Goal: Task Accomplishment & Management: Use online tool/utility

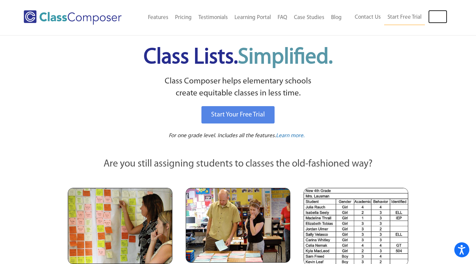
click at [443, 16] on link "Log In" at bounding box center [438, 16] width 19 height 13
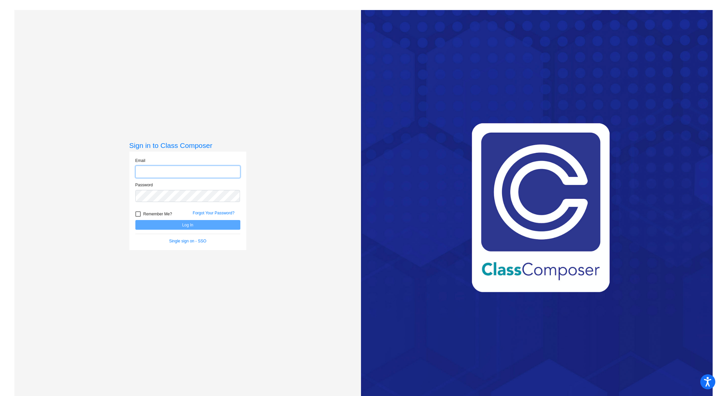
type input "[PERSON_NAME][EMAIL_ADDRESS][PERSON_NAME][DOMAIN_NAME]"
click at [213, 222] on button "Log In" at bounding box center [187, 225] width 105 height 10
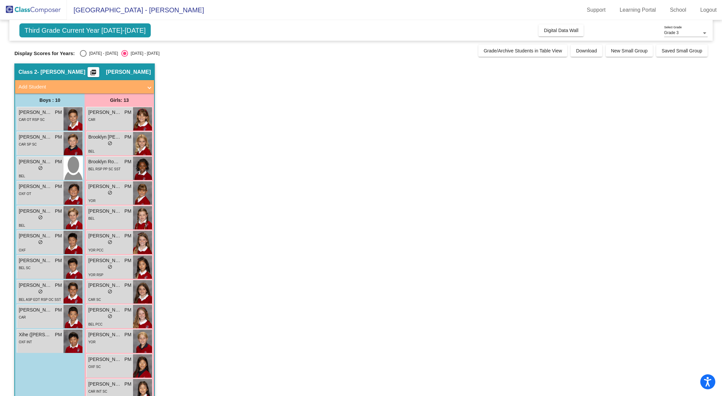
click at [558, 33] on button "Digital Data Wall" at bounding box center [560, 30] width 45 height 12
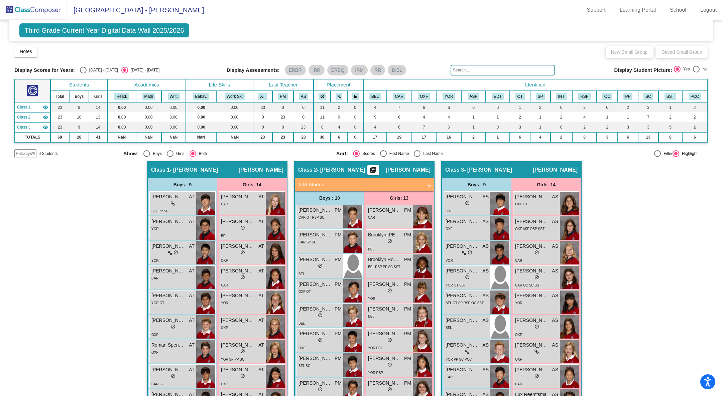
click at [645, 117] on td "7" at bounding box center [648, 117] width 20 height 10
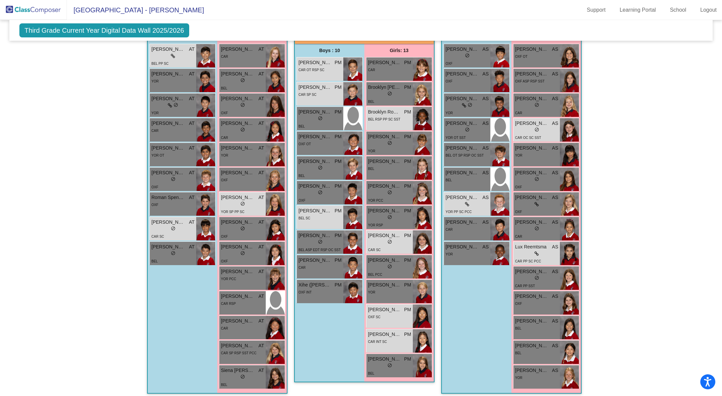
scroll to position [150, 0]
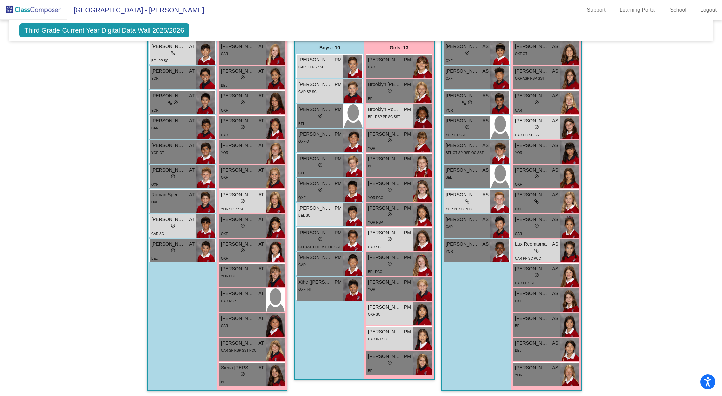
click at [399, 230] on span "[PERSON_NAME]" at bounding box center [384, 233] width 33 height 7
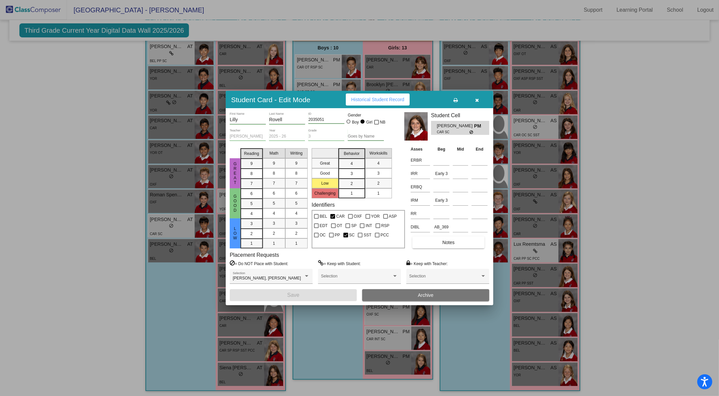
click at [479, 99] on button "button" at bounding box center [476, 100] width 21 height 12
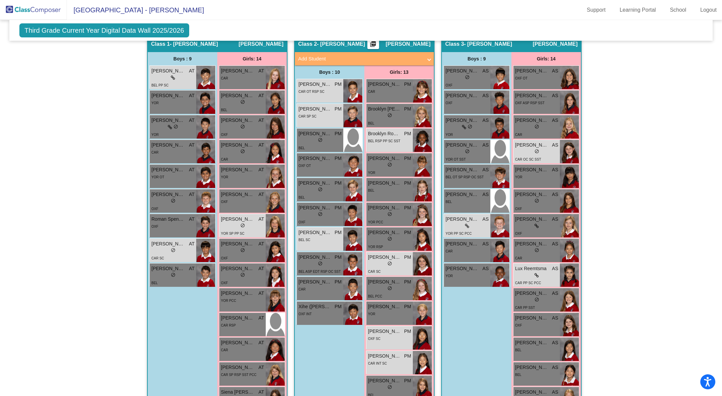
scroll to position [127, 0]
